Goal: Find specific page/section: Find specific page/section

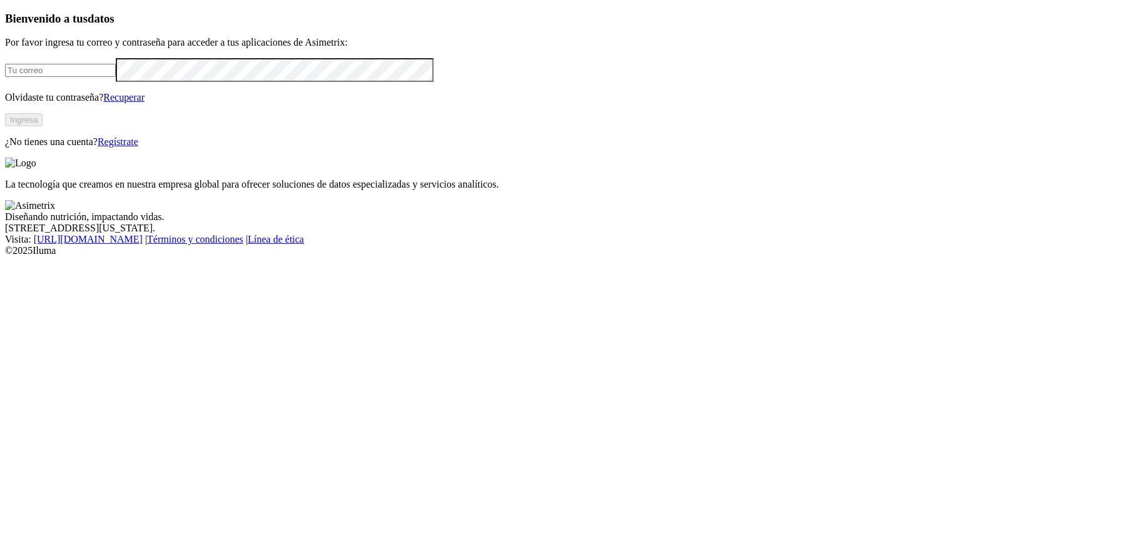
type input "[PERSON_NAME][EMAIL_ADDRESS][PERSON_NAME][DOMAIN_NAME]"
click at [43, 126] on button "Ingresa" at bounding box center [24, 119] width 38 height 13
